Goal: Information Seeking & Learning: Learn about a topic

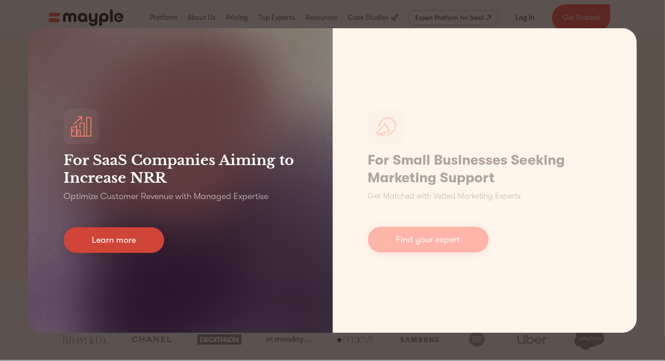
click at [99, 237] on link "Learn more" at bounding box center [114, 240] width 101 height 26
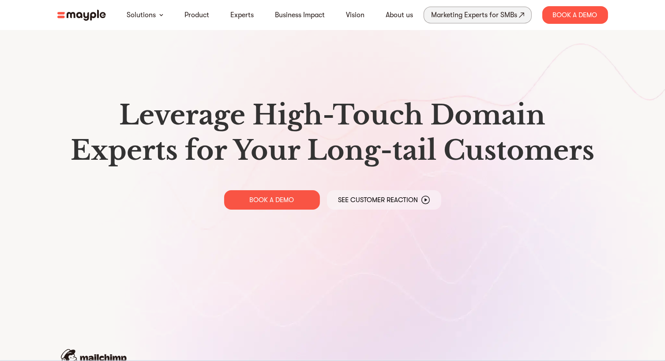
click at [505, 14] on div "Marketing Experts for SMBs" at bounding box center [474, 15] width 86 height 12
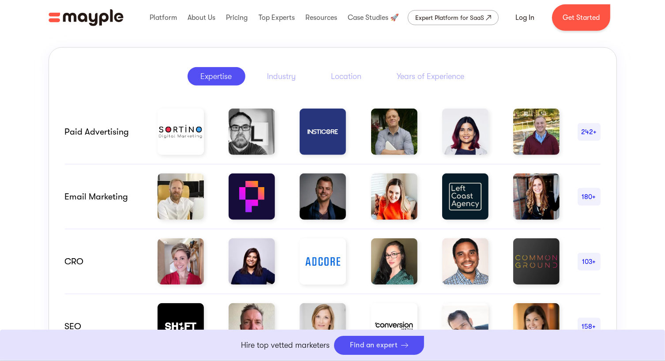
scroll to position [441, 0]
